Goal: Task Accomplishment & Management: Manage account settings

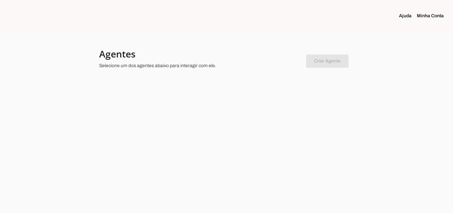
click at [165, 57] on h4 "Agentes" at bounding box center [200, 54] width 202 height 12
click at [430, 17] on link "Minha Conta" at bounding box center [433, 16] width 32 height 7
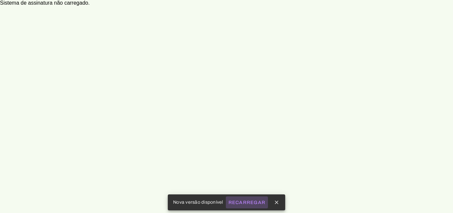
click at [0, 0] on slot "Recarregar" at bounding box center [0, 0] width 0 height 0
